Goal: Find specific page/section: Find specific page/section

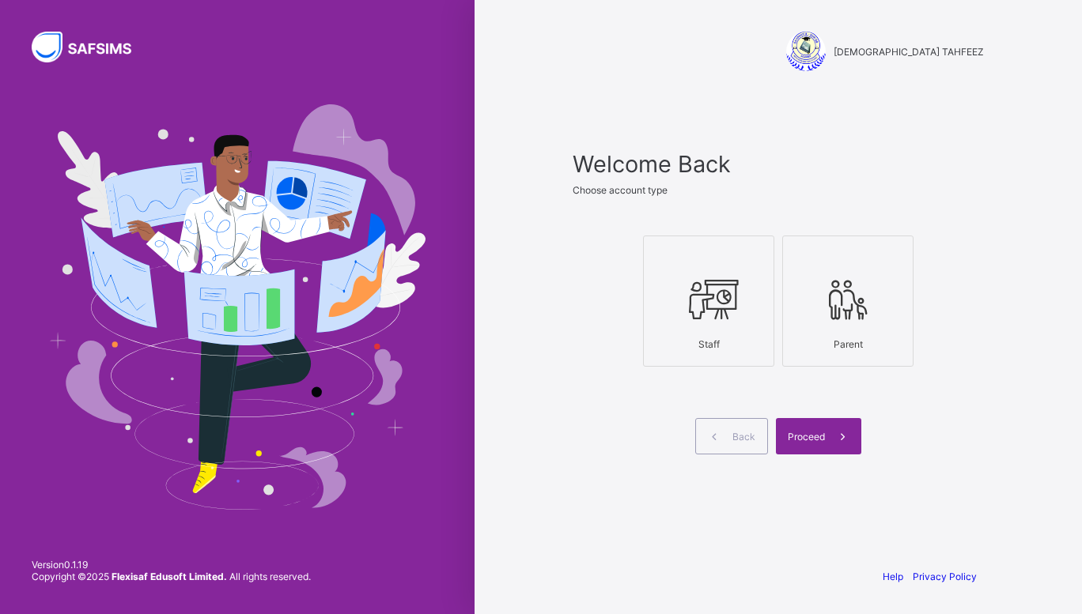
click at [705, 334] on div "Staff" at bounding box center [709, 345] width 114 height 28
click at [844, 431] on icon at bounding box center [842, 436] width 17 height 15
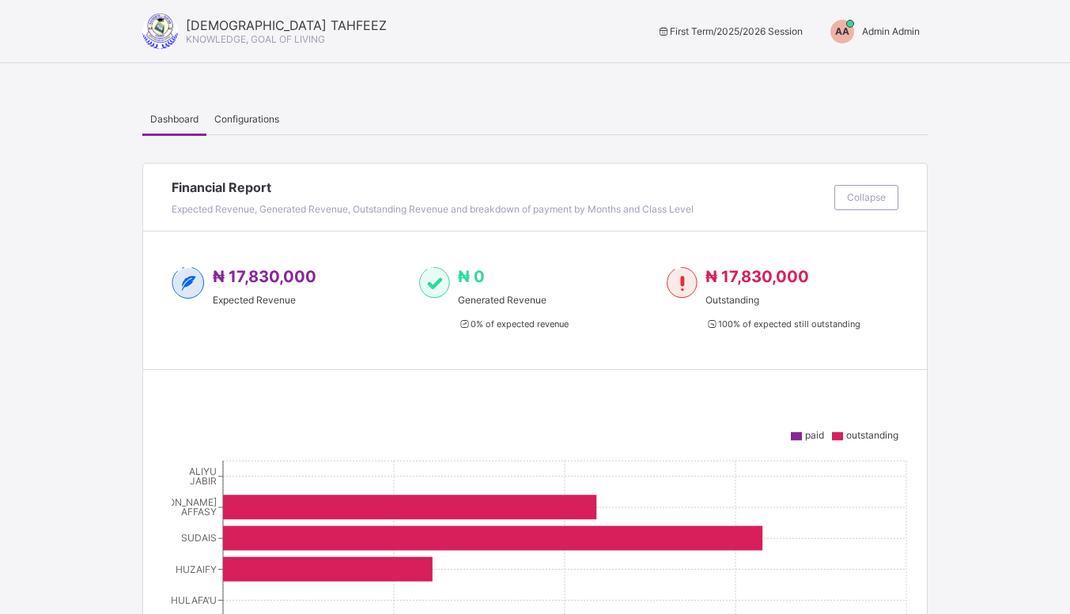
click at [898, 32] on span "Admin Admin" at bounding box center [891, 31] width 58 height 12
